Goal: Check status: Check status

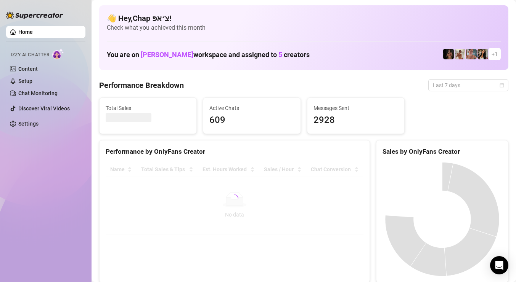
click at [467, 85] on span "Last 7 days" at bounding box center [468, 85] width 71 height 11
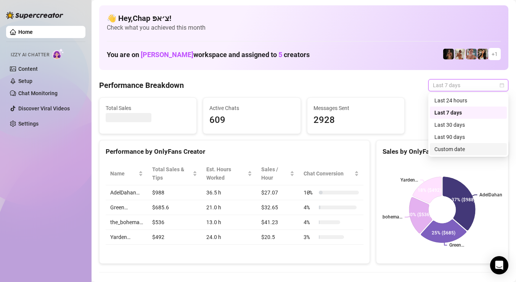
click at [465, 146] on div "Custom date" at bounding box center [468, 149] width 68 height 8
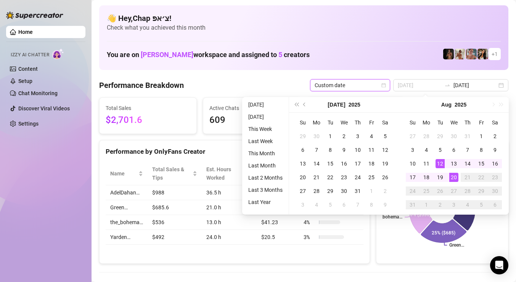
type input "[DATE]"
click at [450, 175] on div "20" at bounding box center [453, 177] width 9 height 9
type input "[DATE]"
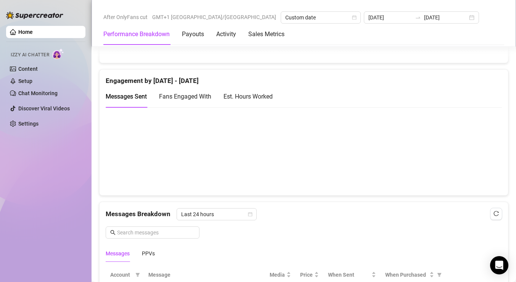
scroll to position [395, 0]
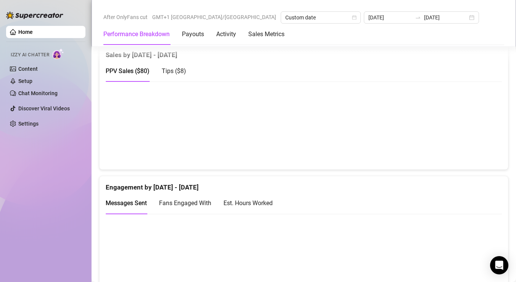
click at [309, 117] on canvas at bounding box center [304, 125] width 396 height 76
click at [310, 114] on canvas at bounding box center [304, 125] width 396 height 76
click at [291, 101] on canvas at bounding box center [304, 125] width 396 height 76
click at [196, 35] on div "Payouts" at bounding box center [193, 34] width 22 height 9
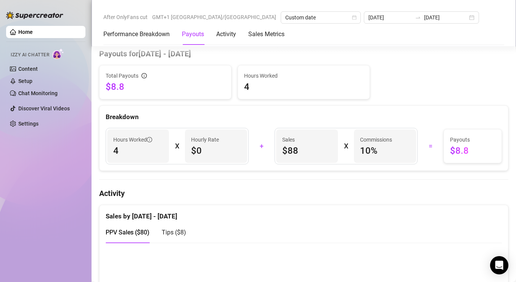
scroll to position [231, 0]
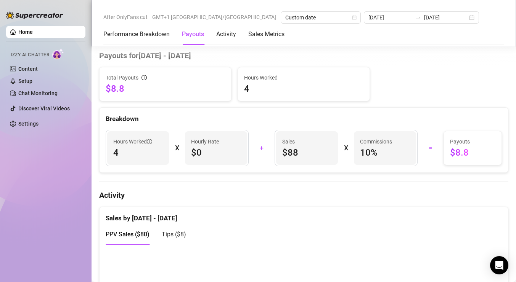
click at [296, 157] on span "$88" at bounding box center [307, 153] width 50 height 12
click at [265, 32] on Metrics "Sales Metrics" at bounding box center [266, 34] width 36 height 9
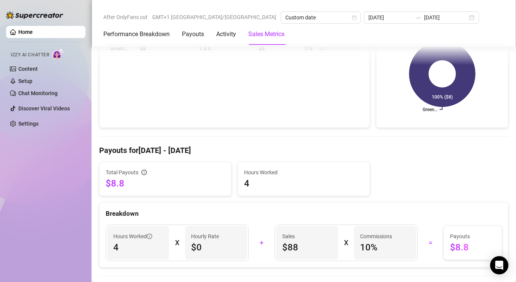
scroll to position [0, 0]
